Goal: Navigation & Orientation: Go to known website

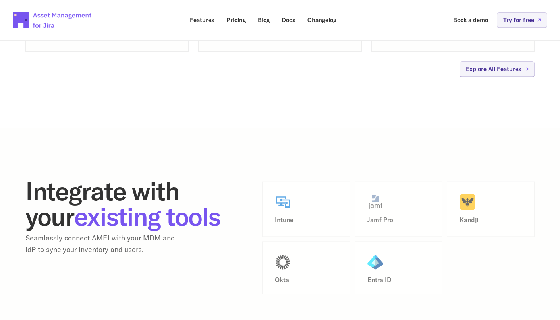
scroll to position [1620, 0]
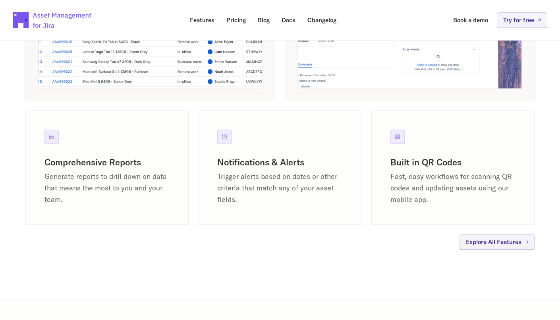
scroll to position [864, 0]
